Goal: Information Seeking & Learning: Learn about a topic

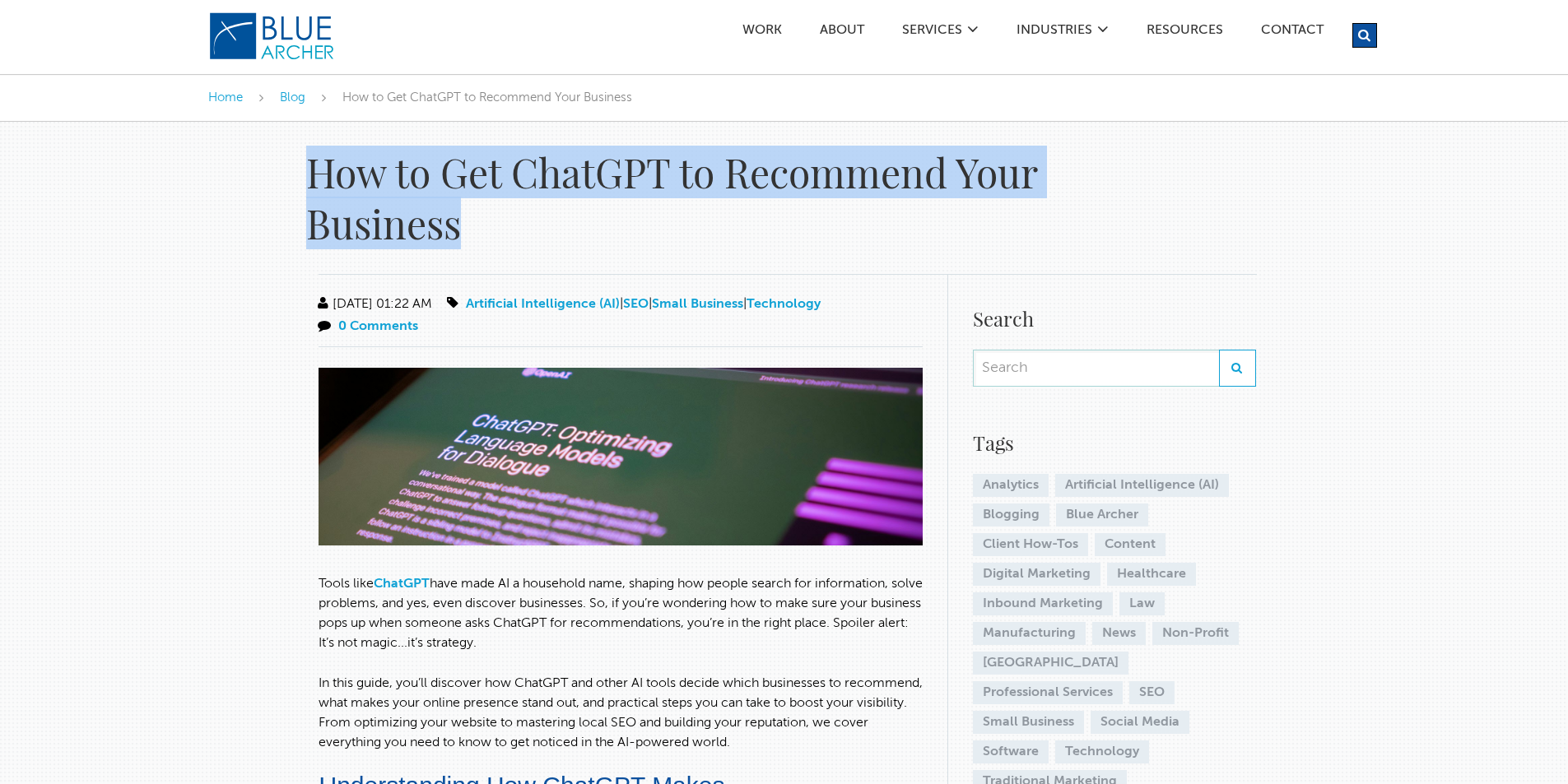
drag, startPoint x: 298, startPoint y: 156, endPoint x: 535, endPoint y: 214, distance: 244.0
copy h1 "How to Get ChatGPT to Recommend Your Business"
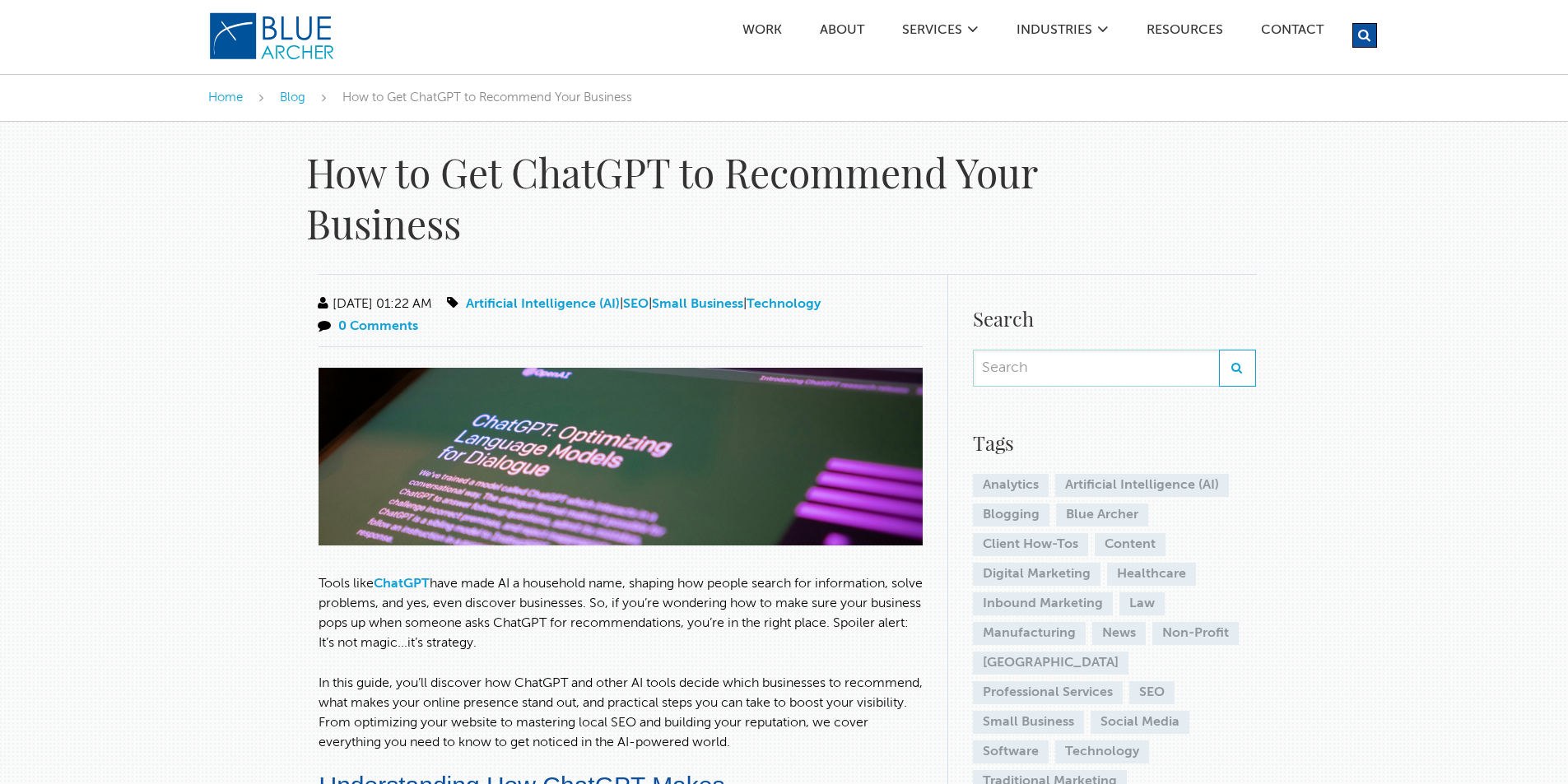
drag, startPoint x: 93, startPoint y: 484, endPoint x: 104, endPoint y: 484, distance: 11.0
click at [320, 581] on p "Tools like ChatGPT have made AI a household name, shaping how people search for…" at bounding box center [621, 614] width 604 height 79
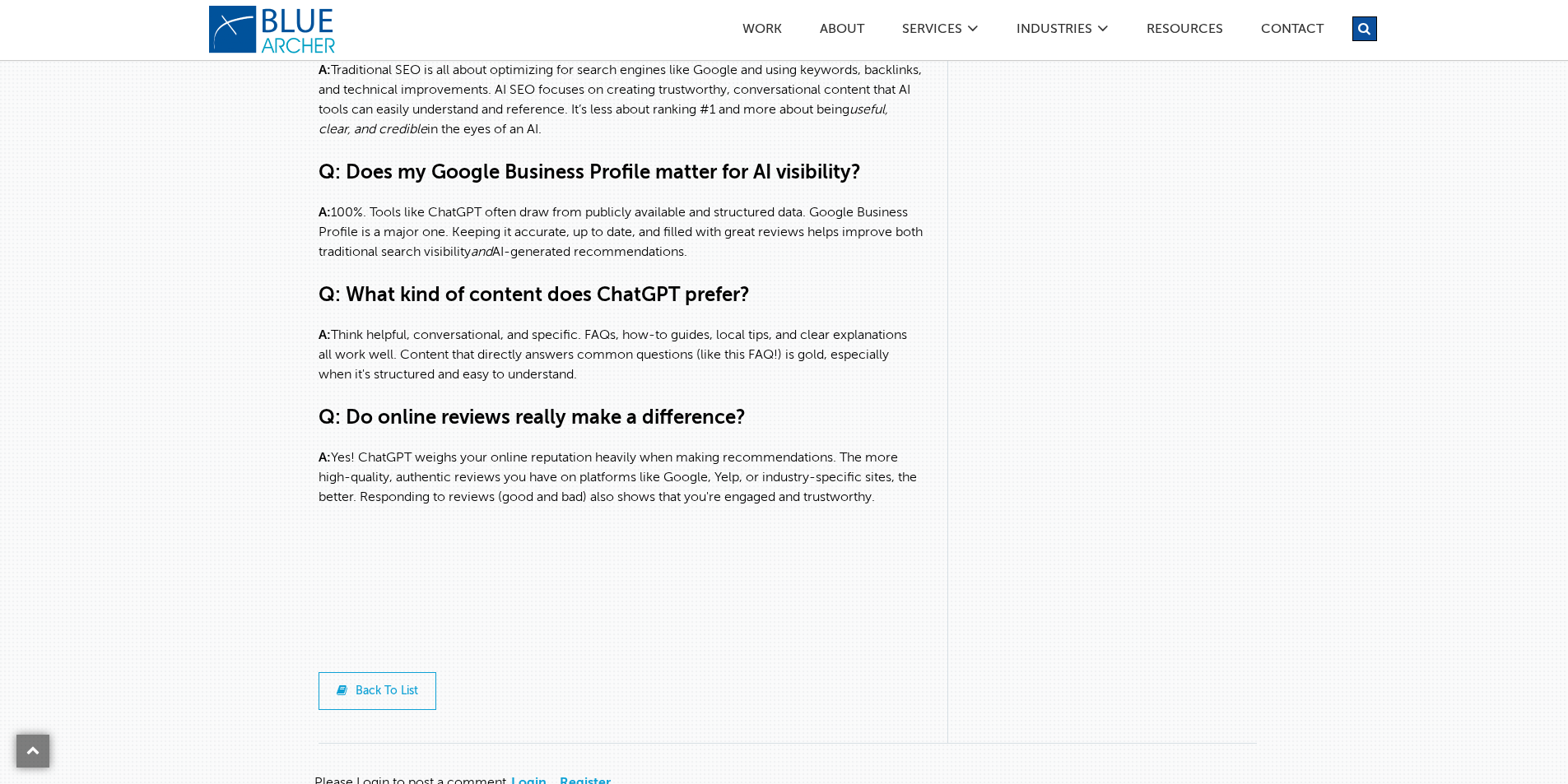
scroll to position [4936, 0]
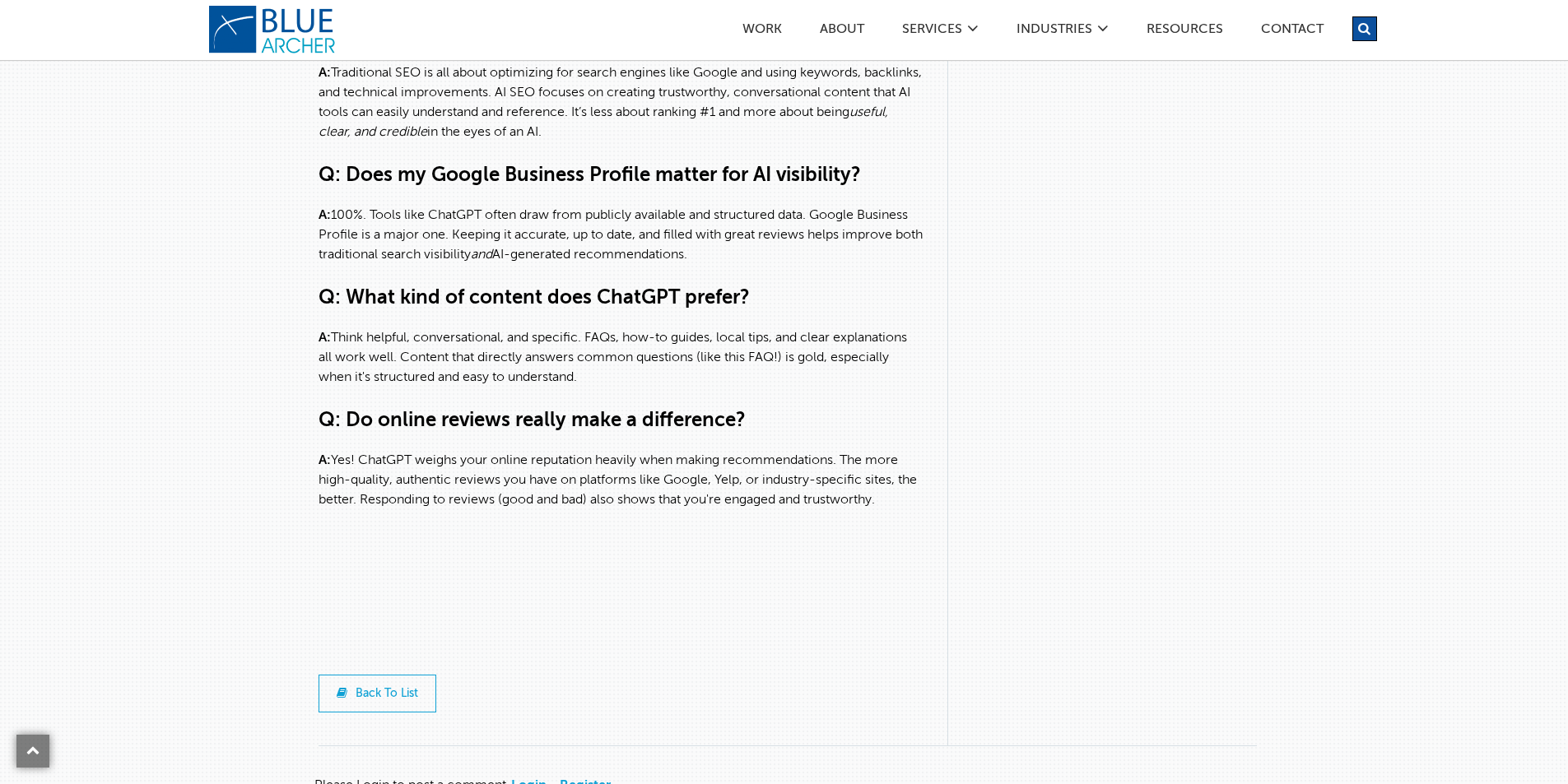
click at [913, 510] on p "A: Yes! ChatGPT weighs your online reputation heavily when making recommendatio…" at bounding box center [621, 481] width 604 height 60
copy div "Lorem ipsu DoloRSI amet cons AD e seddoeius temp, incidid utl etdolo magnaa eni…"
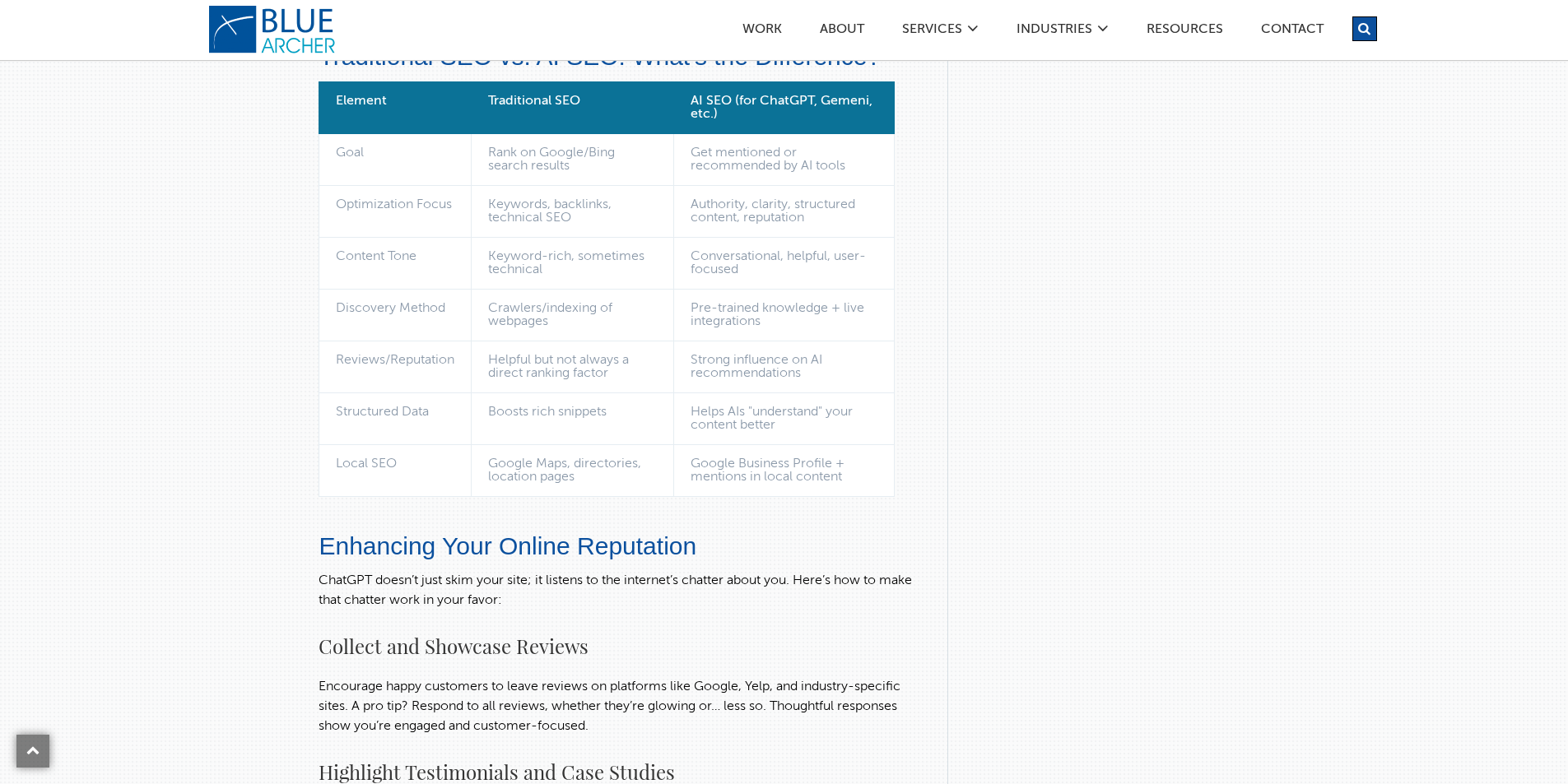
scroll to position [2138, 0]
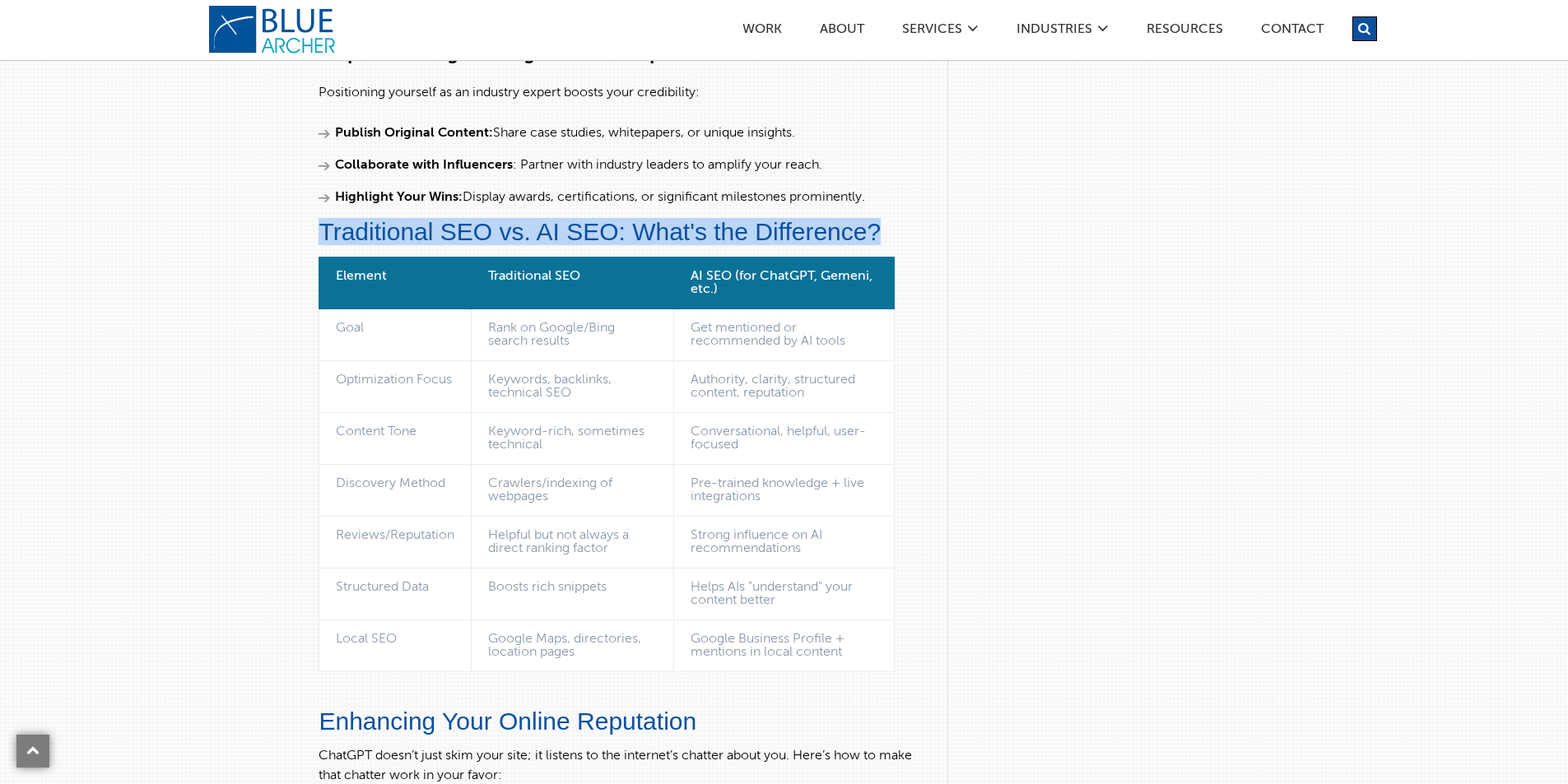
drag, startPoint x: 312, startPoint y: 236, endPoint x: 906, endPoint y: 239, distance: 594.0
copy h2 "Traditional SEO vs. AI SEO: What's the Difference?"
